Goal: Task Accomplishment & Management: Complete application form

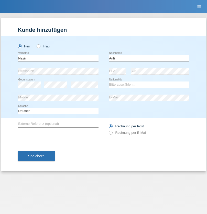
type input "Arifi"
select select "CH"
select select "en"
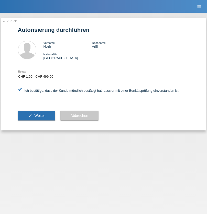
select select "1"
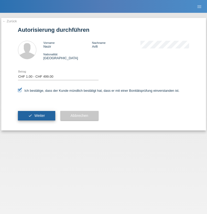
click at [36, 115] on span "Weiter" at bounding box center [39, 115] width 10 height 4
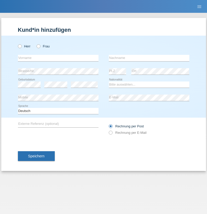
radio input "true"
click at [58, 58] on input "text" at bounding box center [58, 58] width 81 height 6
type input "kelmendi"
click at [149, 58] on input "text" at bounding box center [149, 58] width 81 height 6
type input "Edona"
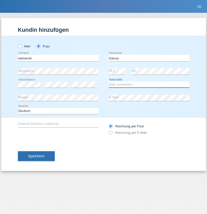
select select "XK"
select select "C"
select select "22"
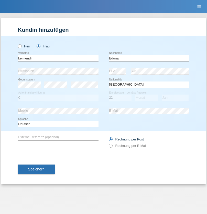
select select "09"
select select "2021"
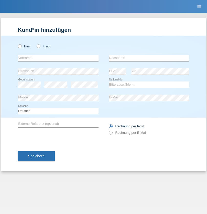
radio input "true"
click at [58, 58] on input "text" at bounding box center [58, 58] width 81 height 6
type input "[PERSON_NAME]"
click at [149, 58] on input "text" at bounding box center [149, 58] width 81 height 6
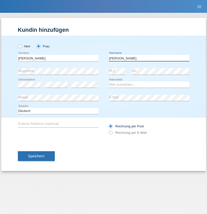
type input "[PERSON_NAME]"
select select "SK"
select select "C"
select select "19"
select select "06"
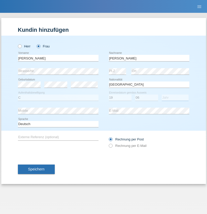
select select "1983"
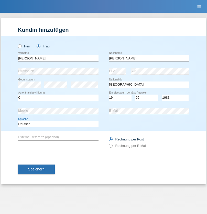
select select "en"
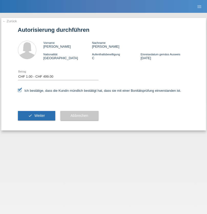
select select "1"
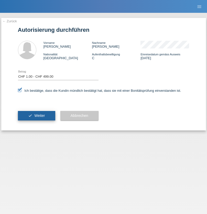
click at [36, 115] on span "Weiter" at bounding box center [39, 115] width 10 height 4
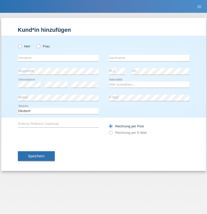
radio input "true"
click at [58, 58] on input "text" at bounding box center [58, 58] width 81 height 6
type input "[PERSON_NAME]"
click at [149, 58] on input "text" at bounding box center [149, 58] width 81 height 6
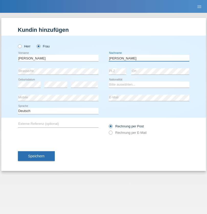
type input "[PERSON_NAME]"
select select "IT"
select select "C"
select select "18"
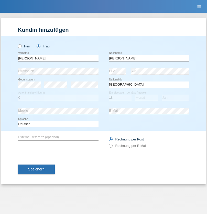
select select "08"
select select "1991"
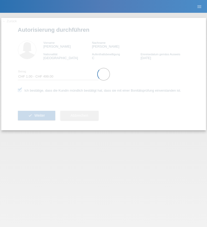
select select "1"
